Goal: Transaction & Acquisition: Book appointment/travel/reservation

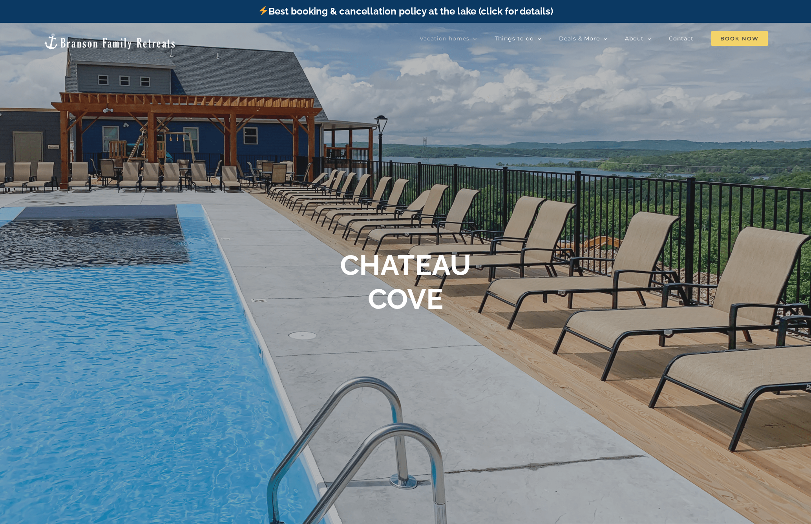
click at [735, 40] on span "Book Now" at bounding box center [739, 38] width 57 height 15
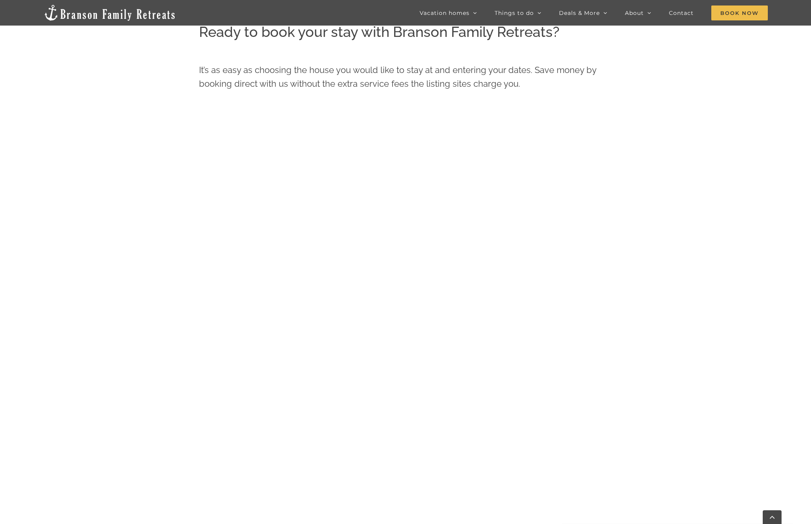
scroll to position [399, 0]
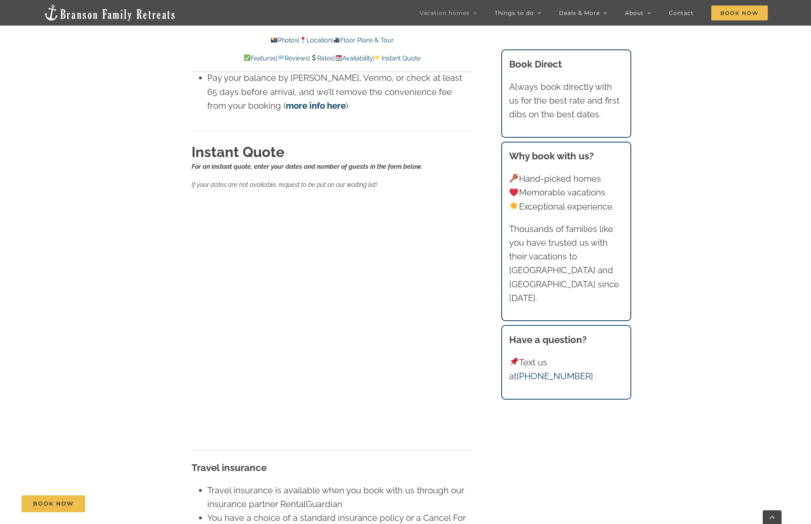
scroll to position [5456, 0]
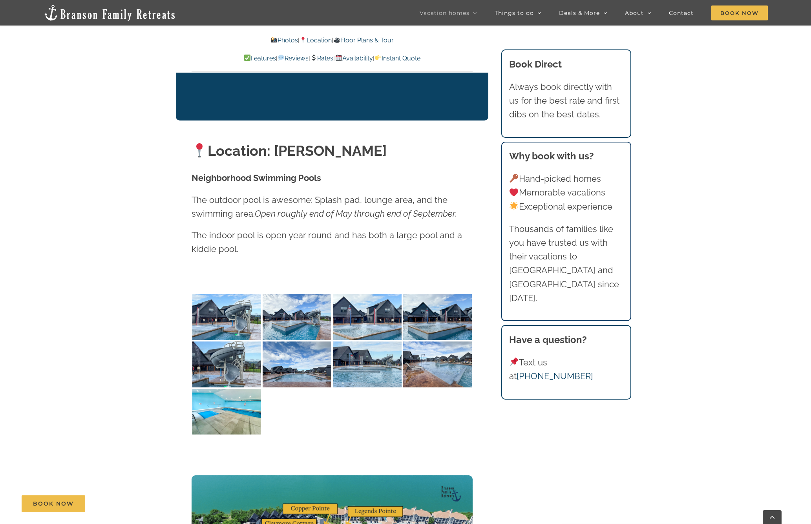
scroll to position [1913, 0]
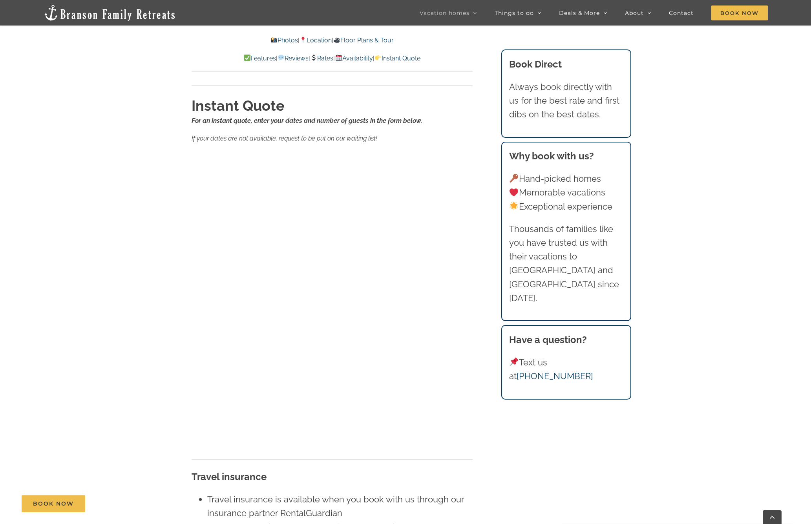
scroll to position [8107, 0]
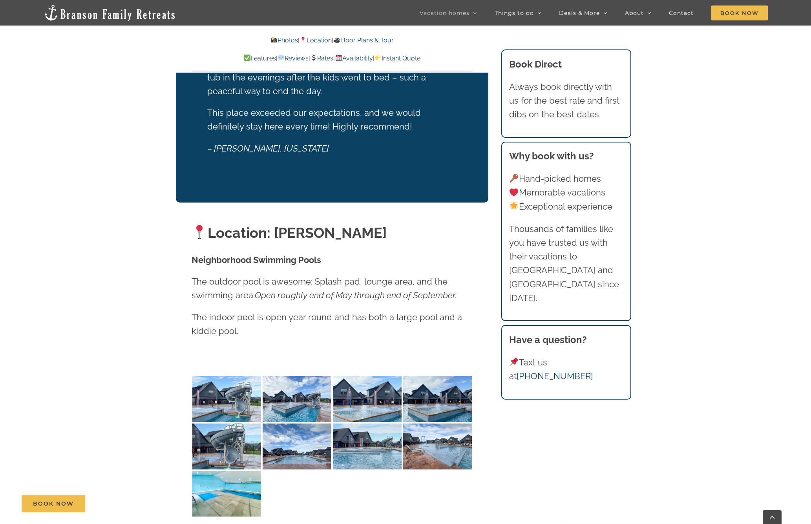
scroll to position [1697, 0]
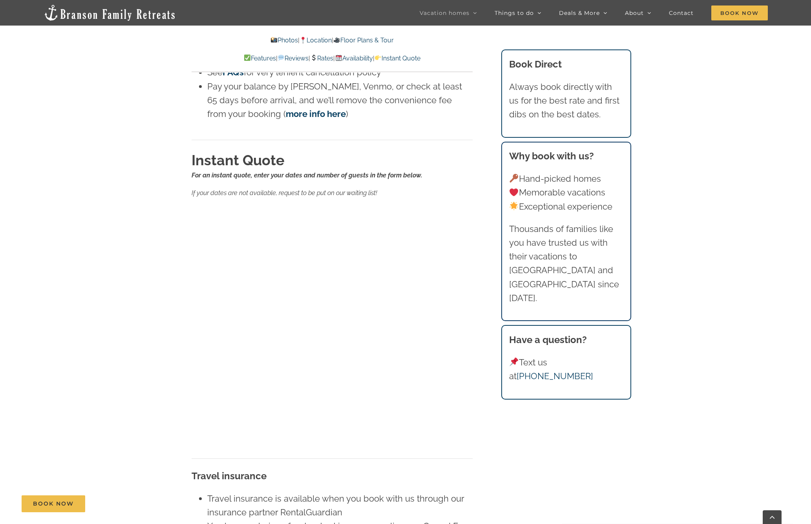
scroll to position [4941, 0]
